Goal: Task Accomplishment & Management: Complete application form

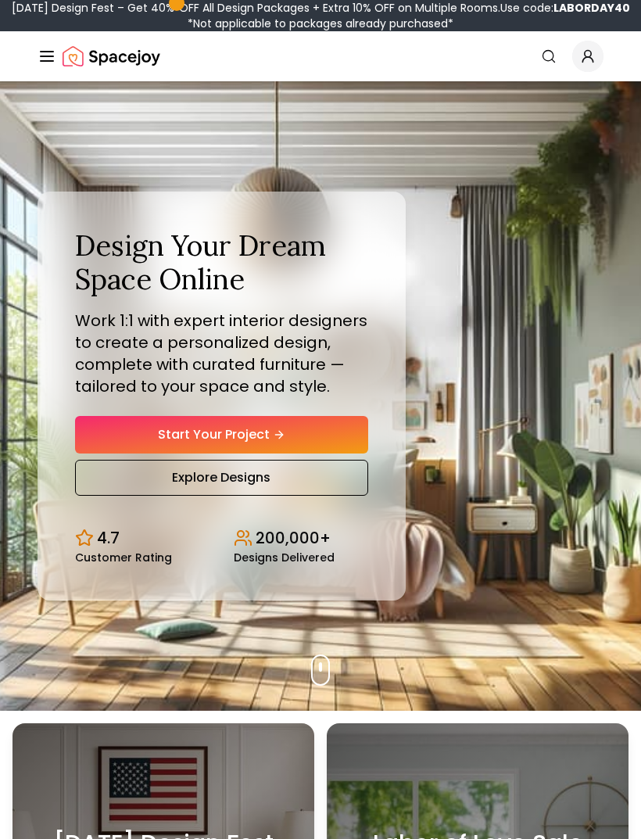
click at [227, 443] on link "Start Your Project" at bounding box center [221, 435] width 293 height 38
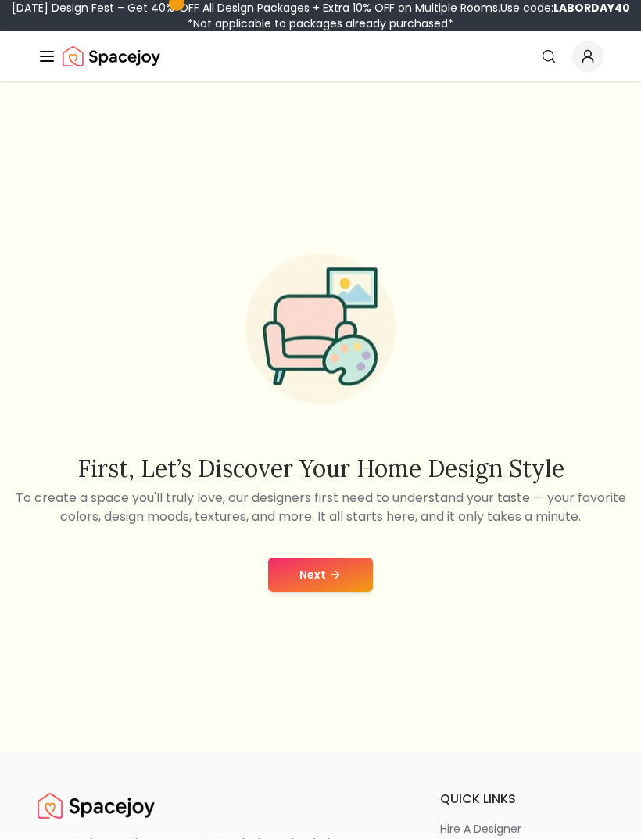
click at [360, 592] on button "Next" at bounding box center [320, 574] width 105 height 34
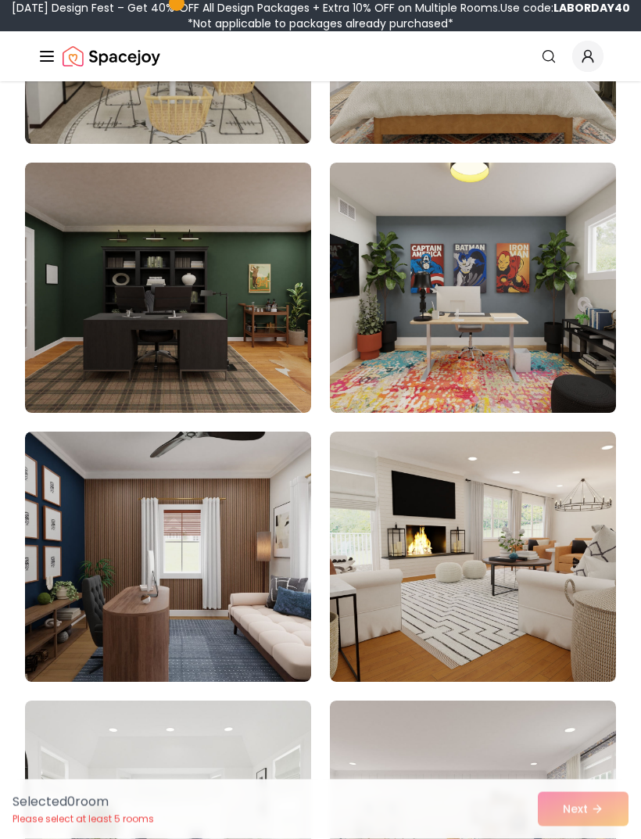
scroll to position [932, 0]
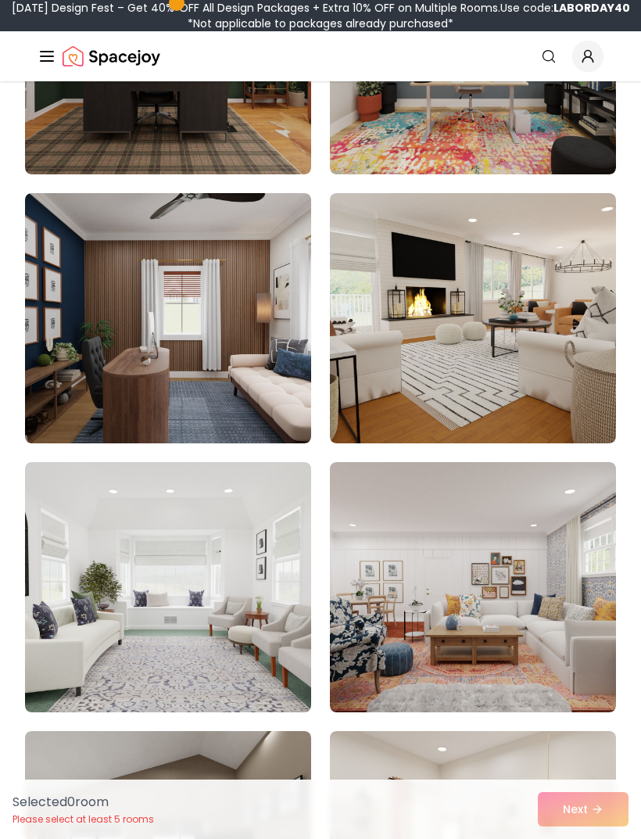
click at [102, 332] on img at bounding box center [168, 318] width 286 height 250
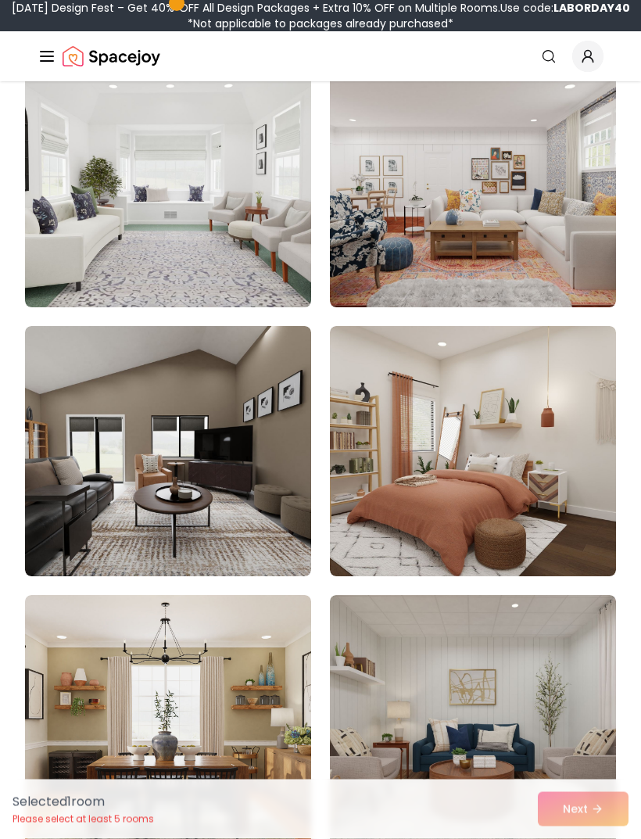
scroll to position [1575, 0]
click at [555, 507] on img at bounding box center [473, 451] width 286 height 250
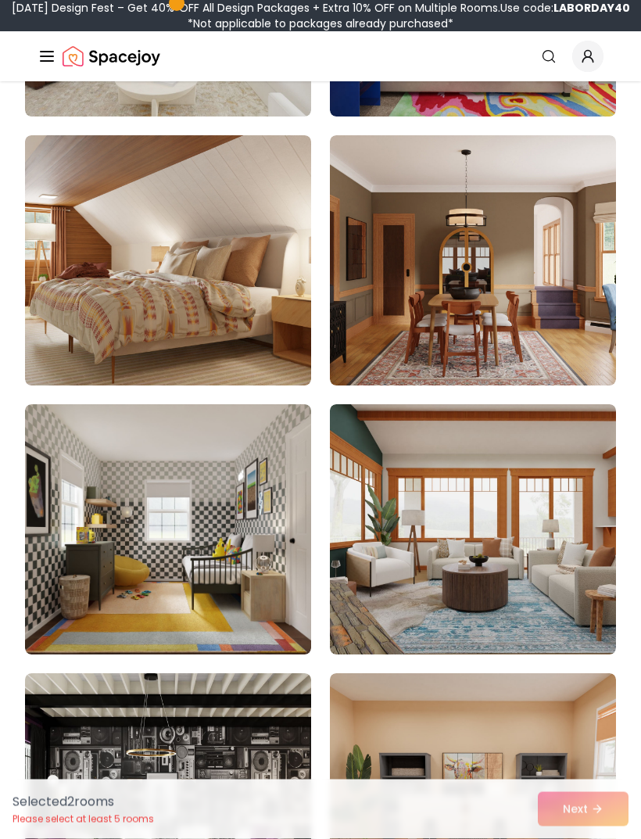
scroll to position [4724, 0]
click at [84, 340] on img at bounding box center [168, 260] width 286 height 250
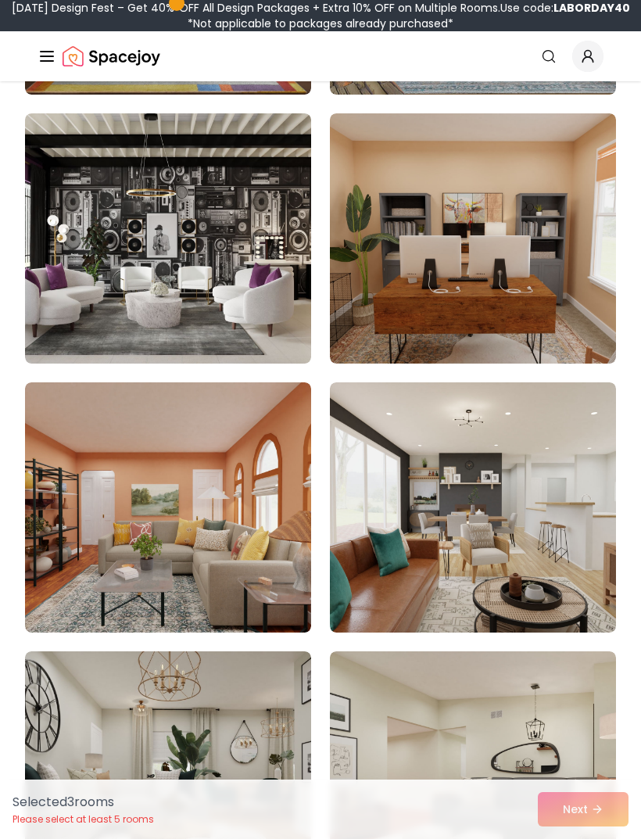
click at [168, 477] on img at bounding box center [168, 507] width 286 height 250
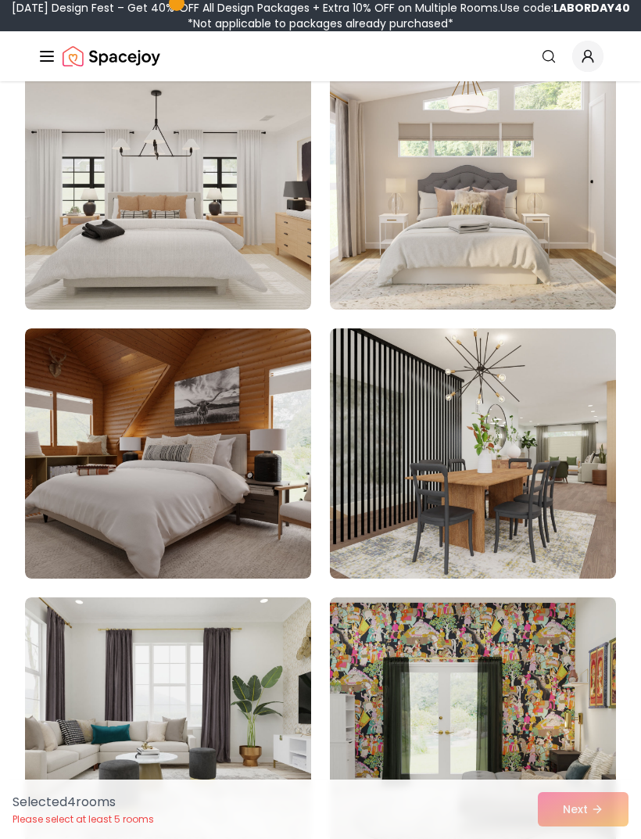
click at [87, 403] on img at bounding box center [168, 453] width 286 height 250
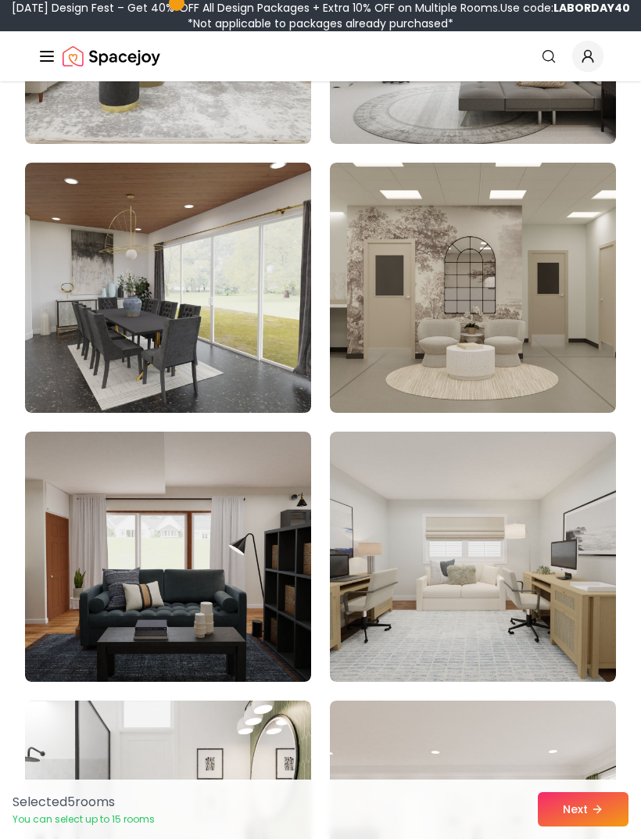
scroll to position [7115, 0]
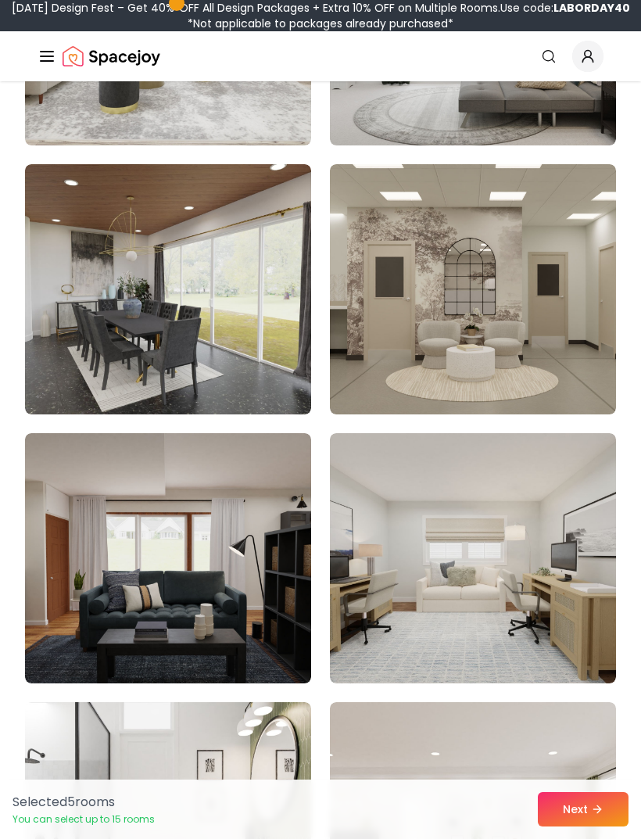
click at [374, 383] on img at bounding box center [473, 289] width 286 height 250
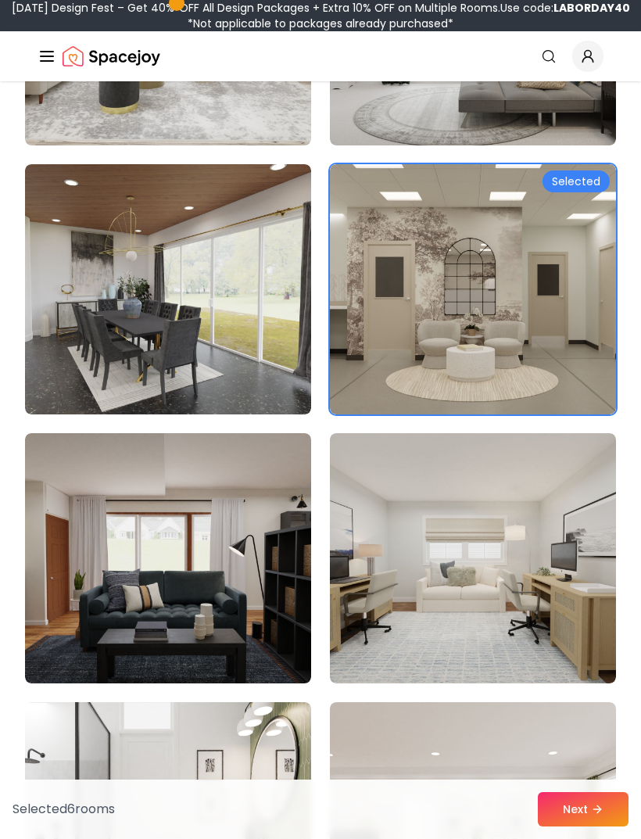
click at [549, 826] on button "Next" at bounding box center [583, 809] width 91 height 34
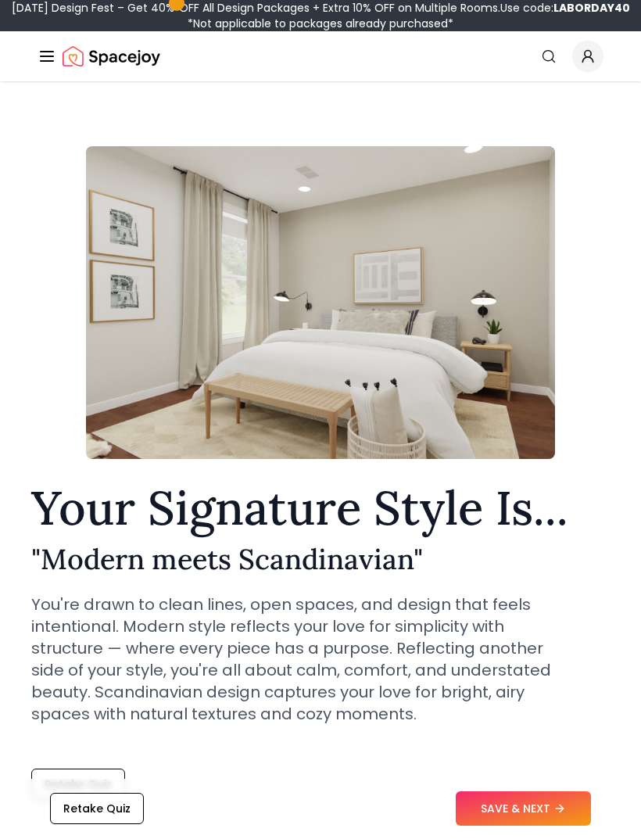
click at [552, 826] on button "SAVE & NEXT" at bounding box center [523, 809] width 135 height 34
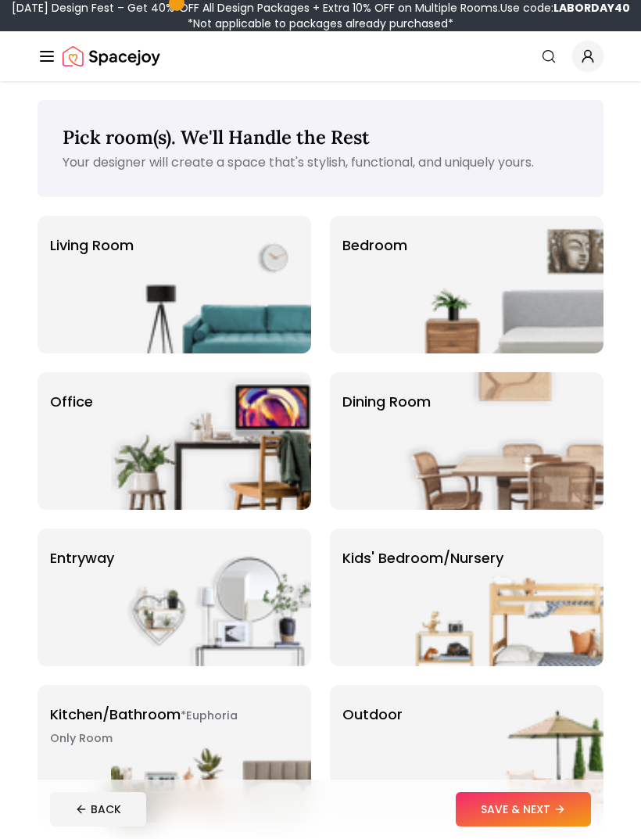
click at [557, 299] on img at bounding box center [503, 285] width 200 height 138
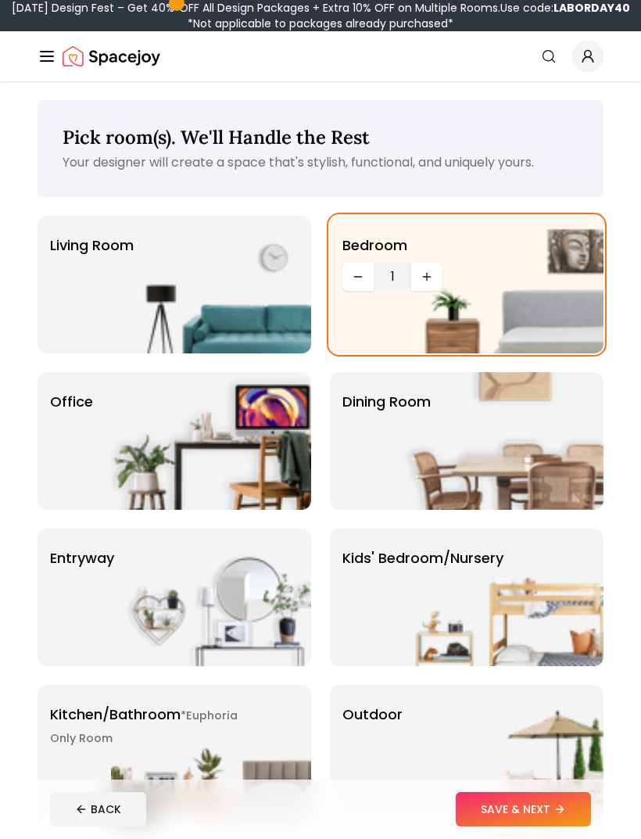
click at [517, 599] on img at bounding box center [503, 597] width 200 height 138
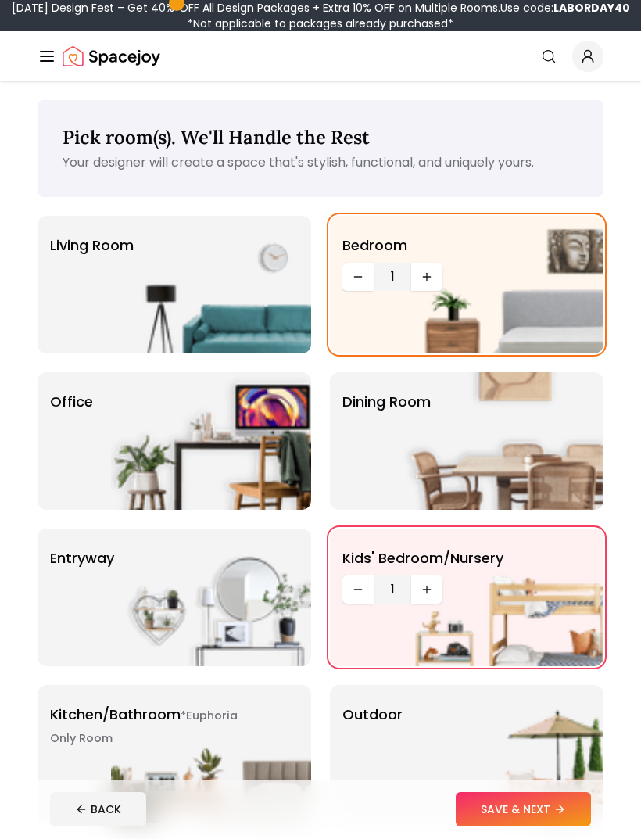
click at [367, 277] on button "Decrease quantity" at bounding box center [357, 277] width 31 height 28
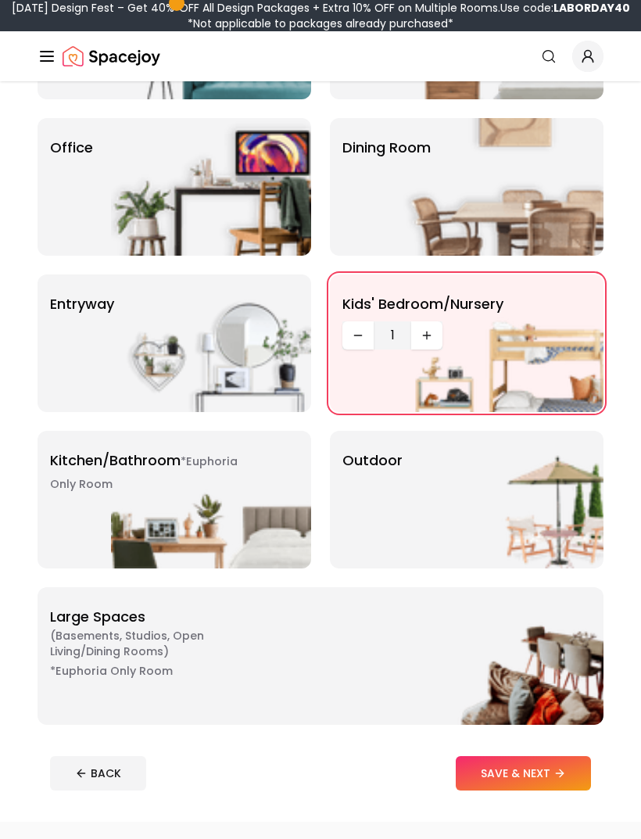
scroll to position [254, 0]
click at [543, 758] on button "SAVE & NEXT" at bounding box center [523, 773] width 135 height 34
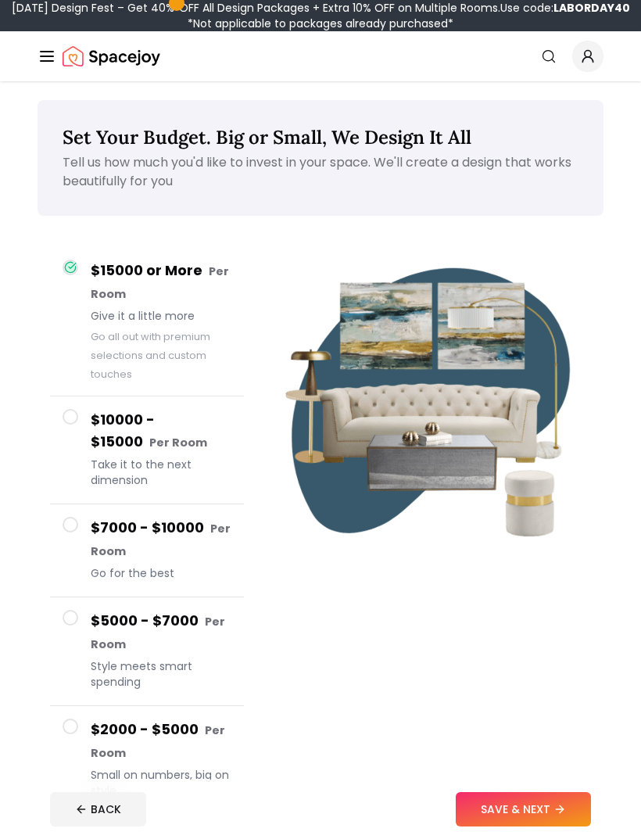
click at [106, 761] on small "Per Room" at bounding box center [158, 741] width 134 height 38
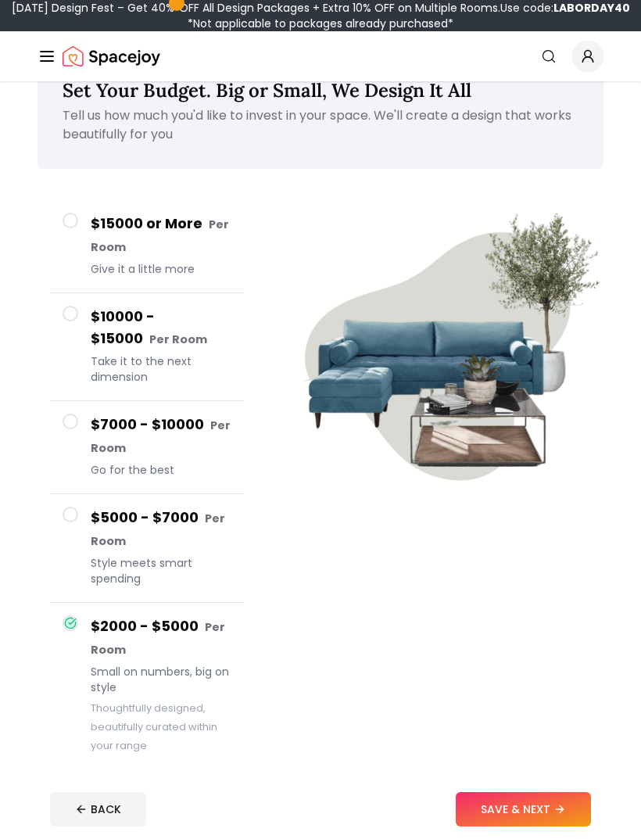
scroll to position [44, 0]
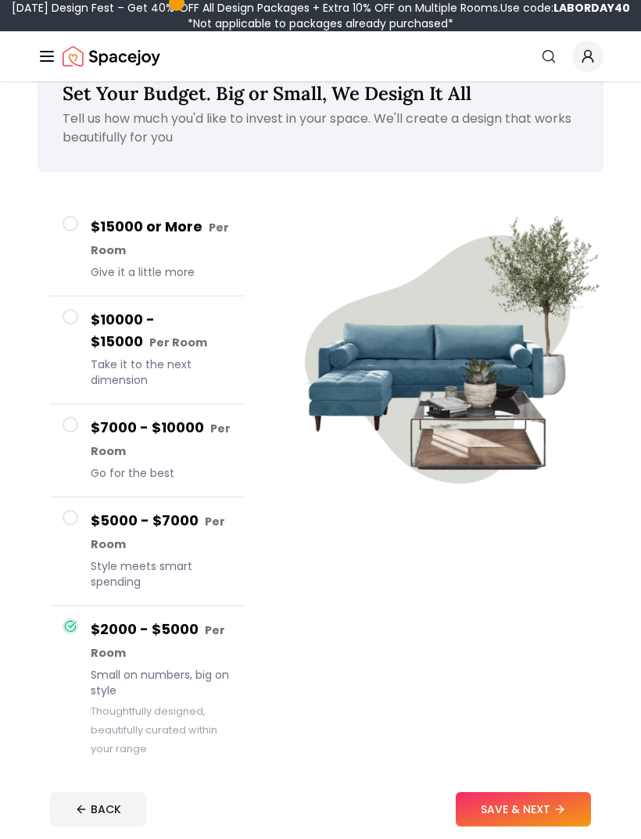
click at [80, 281] on button "$15000 or More Per Room Give it a little more" at bounding box center [147, 249] width 194 height 93
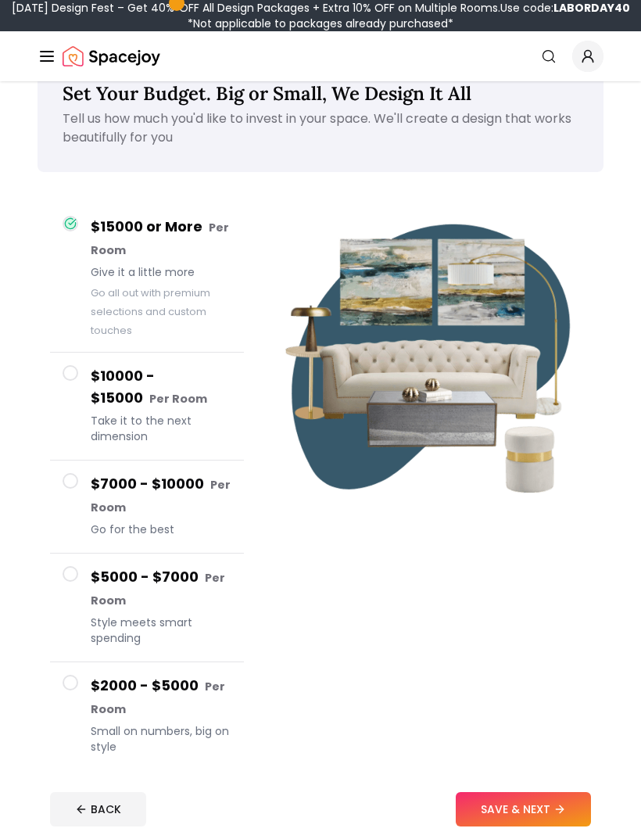
click at [116, 729] on span "Small on numbers, big on style" at bounding box center [161, 738] width 141 height 31
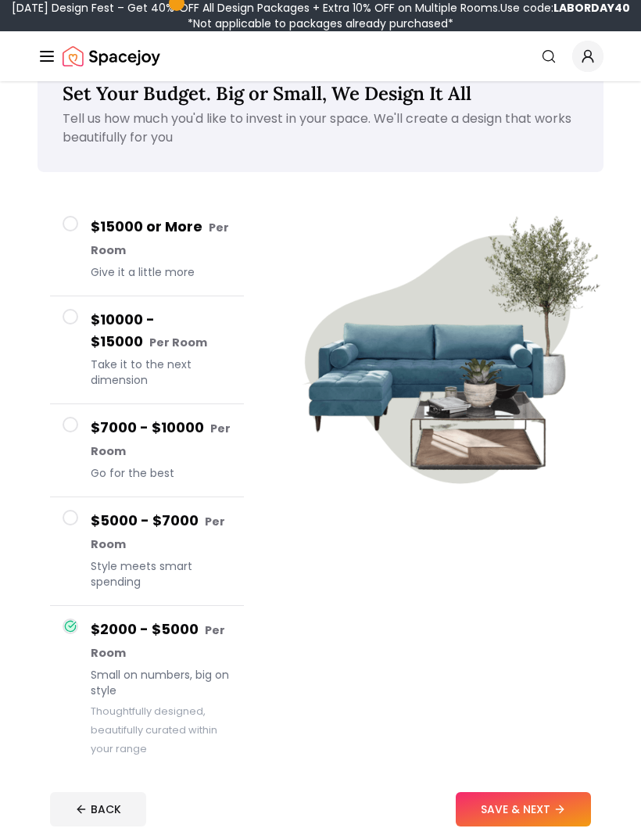
click at [545, 826] on button "SAVE & NEXT" at bounding box center [523, 809] width 135 height 34
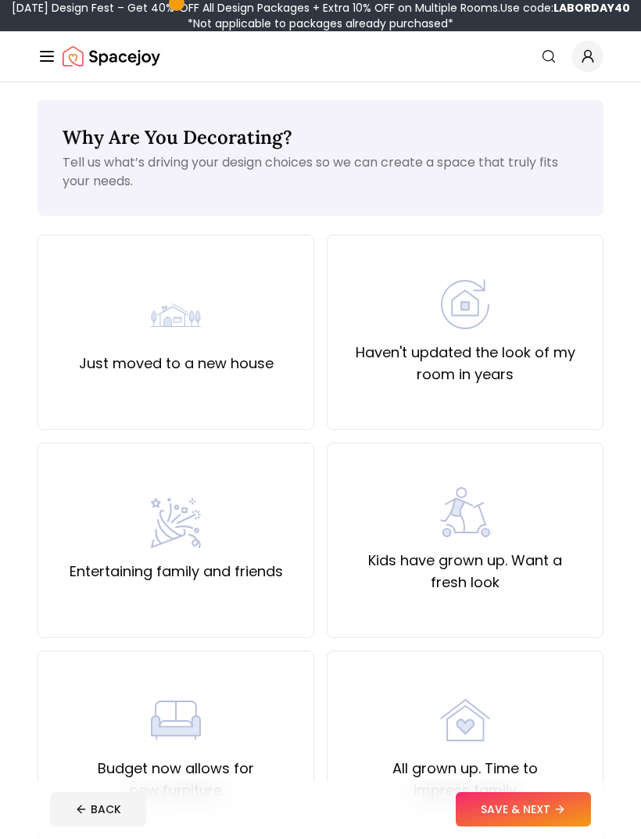
click at [539, 372] on label "Haven't updated the look of my room in years" at bounding box center [465, 364] width 250 height 44
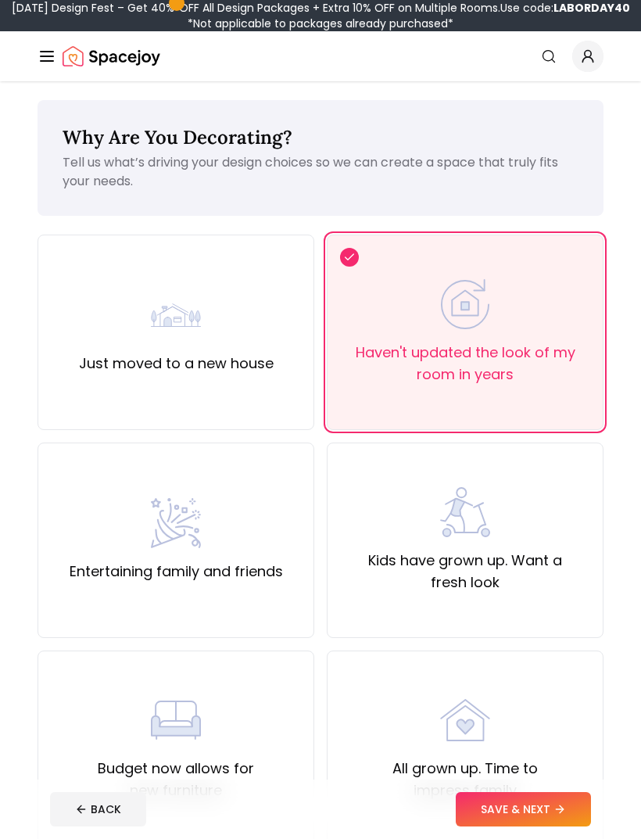
click at [563, 803] on icon at bounding box center [559, 809] width 13 height 13
click at [562, 803] on div "BACK" at bounding box center [320, 809] width 541 height 34
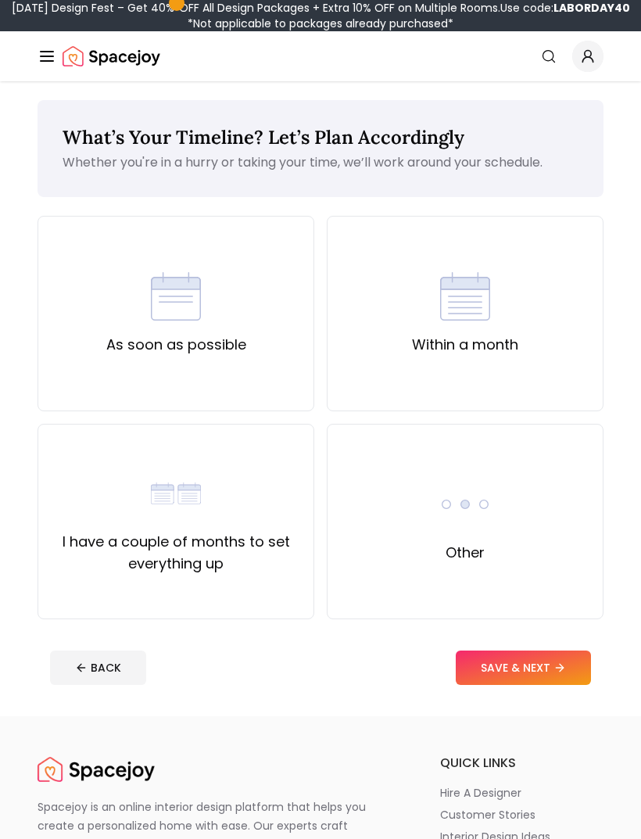
click at [101, 359] on div "As soon as possible" at bounding box center [176, 313] width 277 height 195
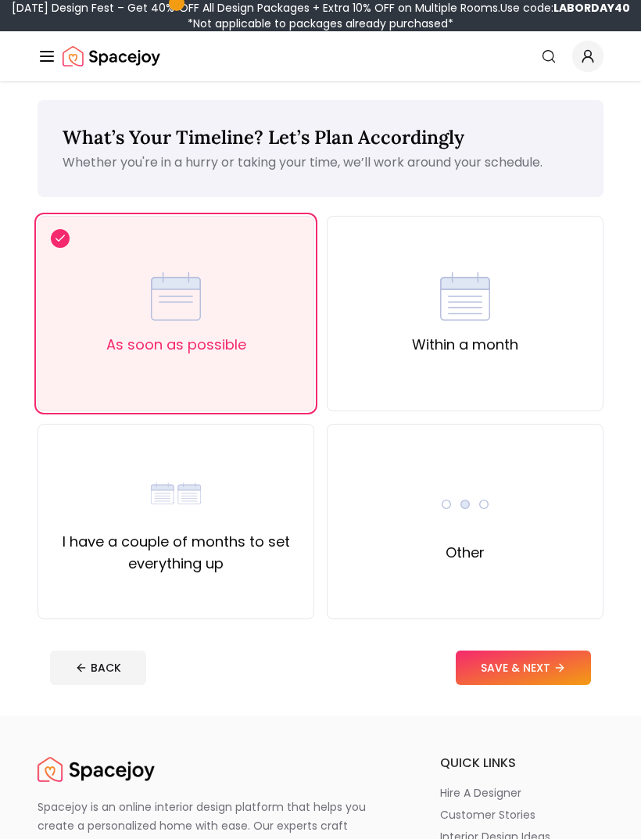
click at [544, 675] on button "SAVE & NEXT" at bounding box center [523, 667] width 135 height 34
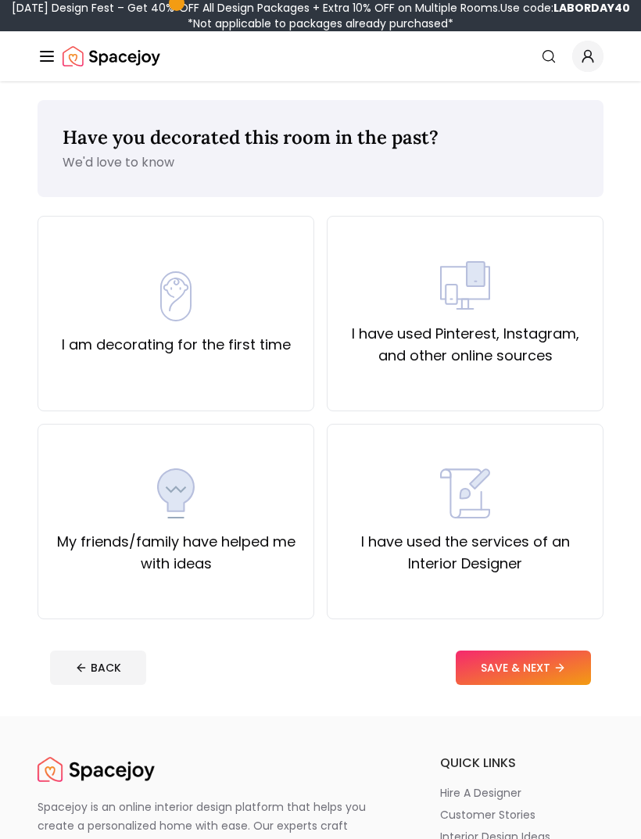
click at [100, 318] on div "I am decorating for the first time" at bounding box center [176, 313] width 229 height 84
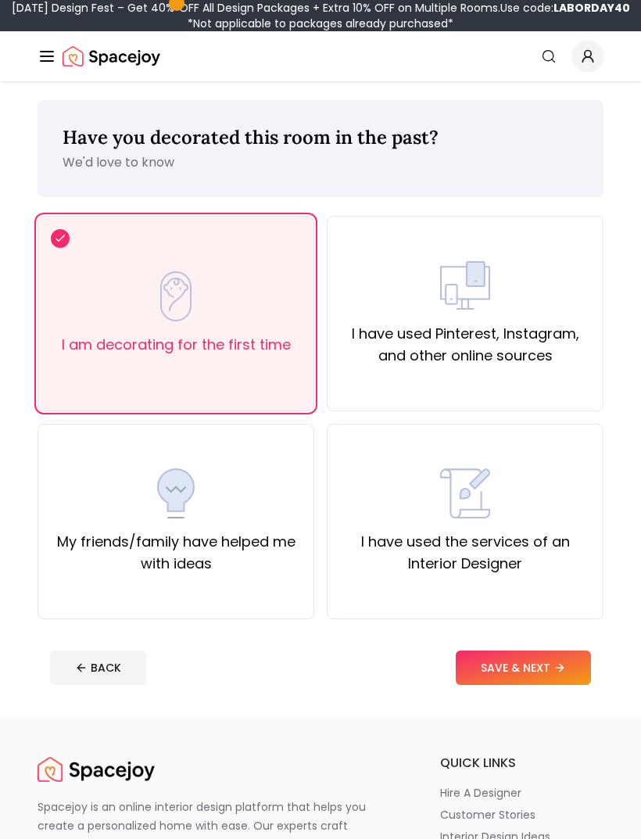
click at [549, 668] on button "SAVE & NEXT" at bounding box center [523, 667] width 135 height 34
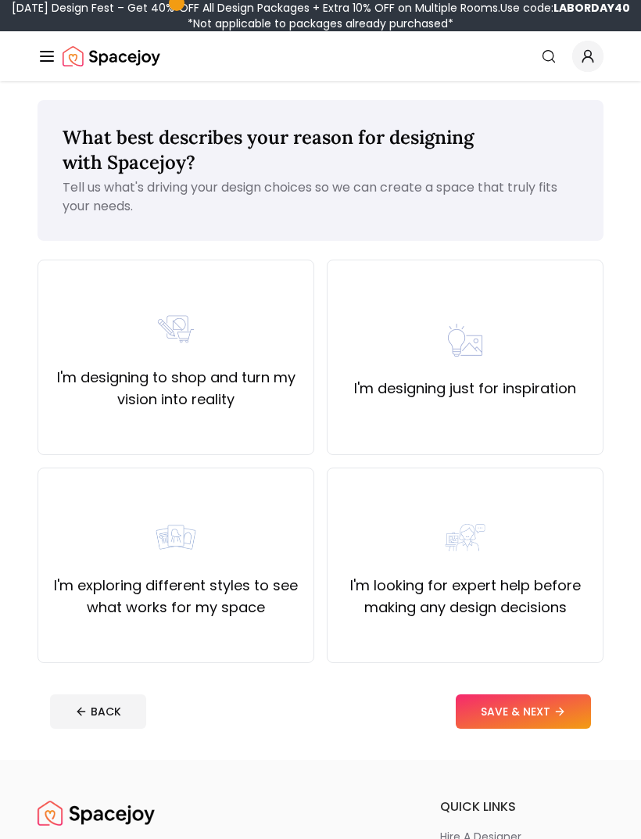
click at [80, 374] on label "I'm designing to shop and turn my vision into reality" at bounding box center [176, 389] width 250 height 44
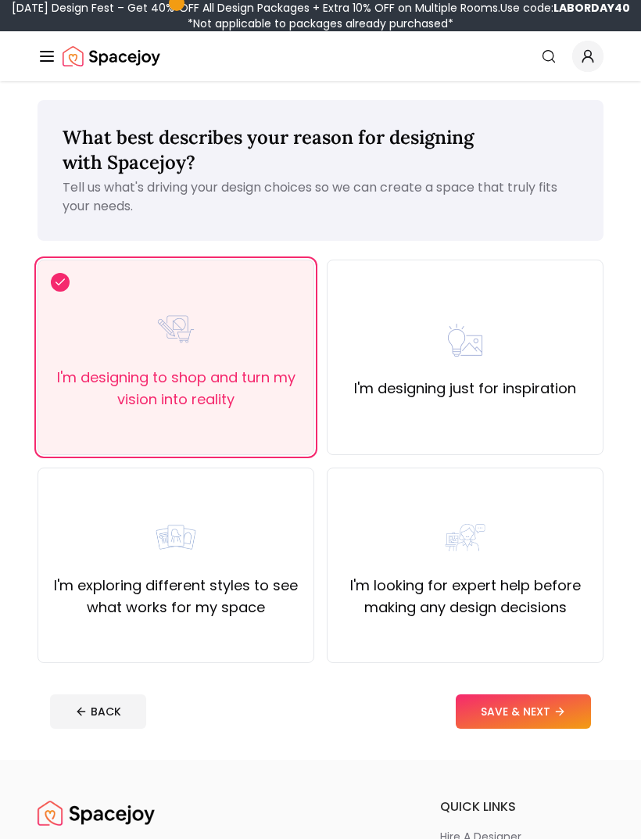
click at [514, 709] on button "SAVE & NEXT" at bounding box center [523, 711] width 135 height 34
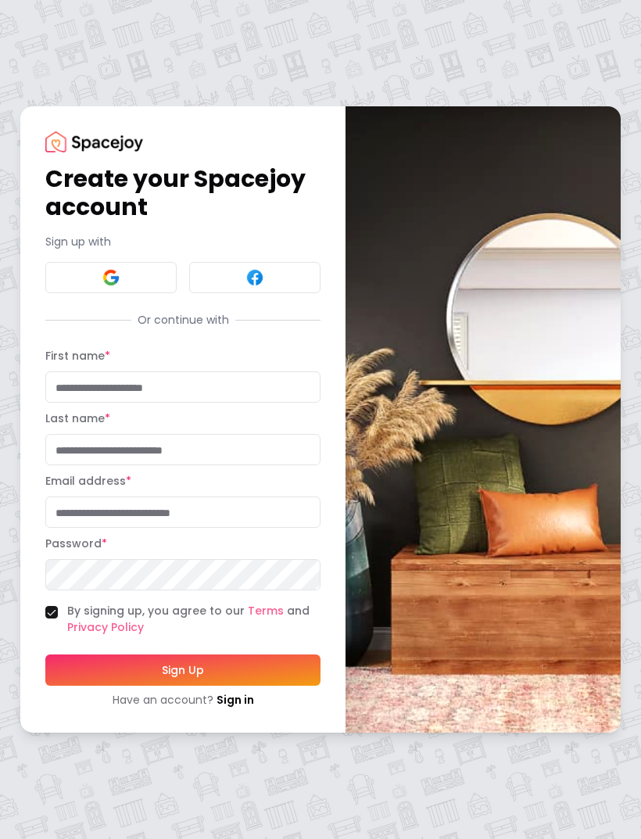
click at [421, 2] on div "Create your Spacejoy account Sign up with Or continue with First name * Last na…" at bounding box center [320, 419] width 641 height 839
